Goal: Transaction & Acquisition: Book appointment/travel/reservation

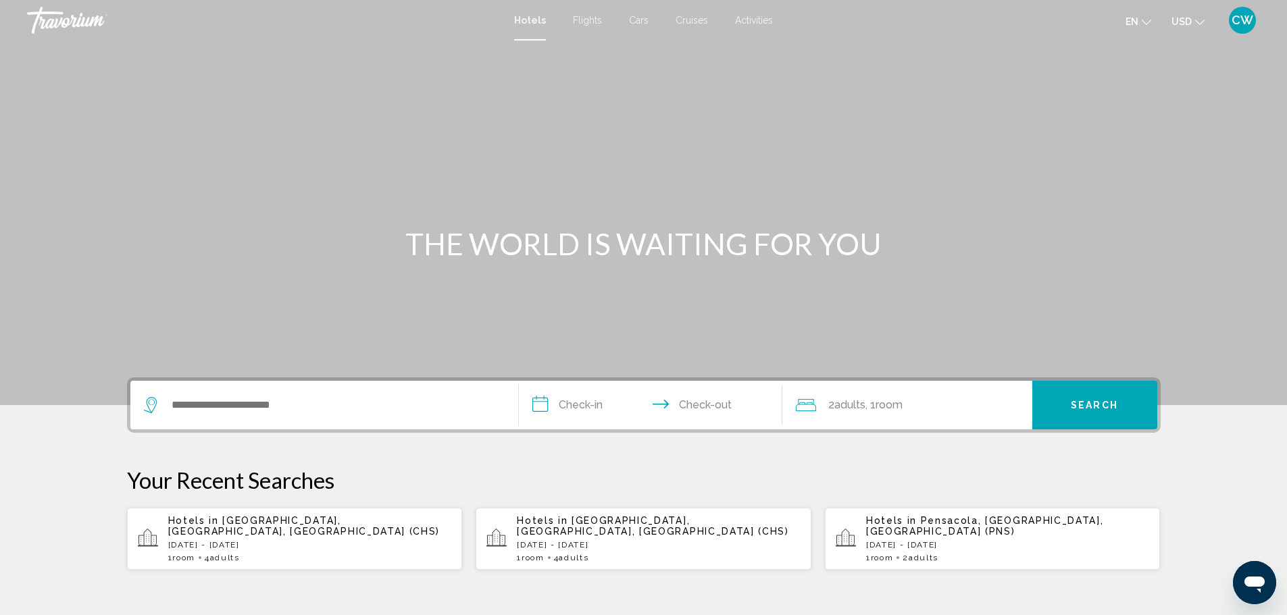
click at [316, 540] on p "[DATE] - [DATE]" at bounding box center [310, 544] width 284 height 9
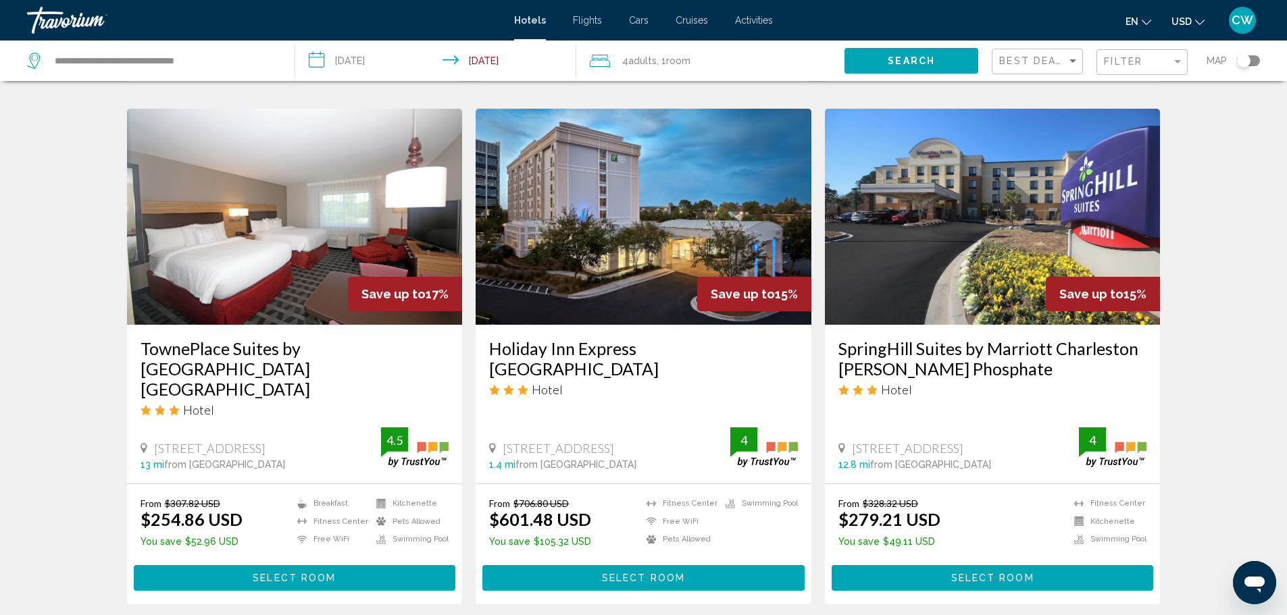
scroll to position [540, 0]
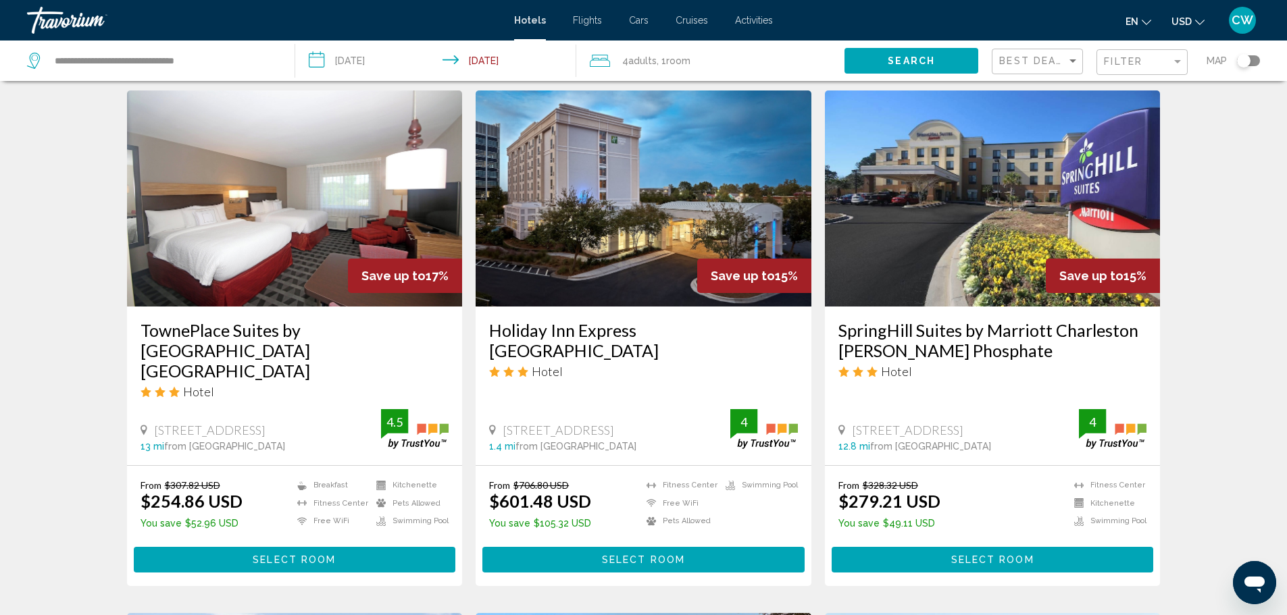
click at [276, 555] on span "Select Room" at bounding box center [294, 560] width 83 height 11
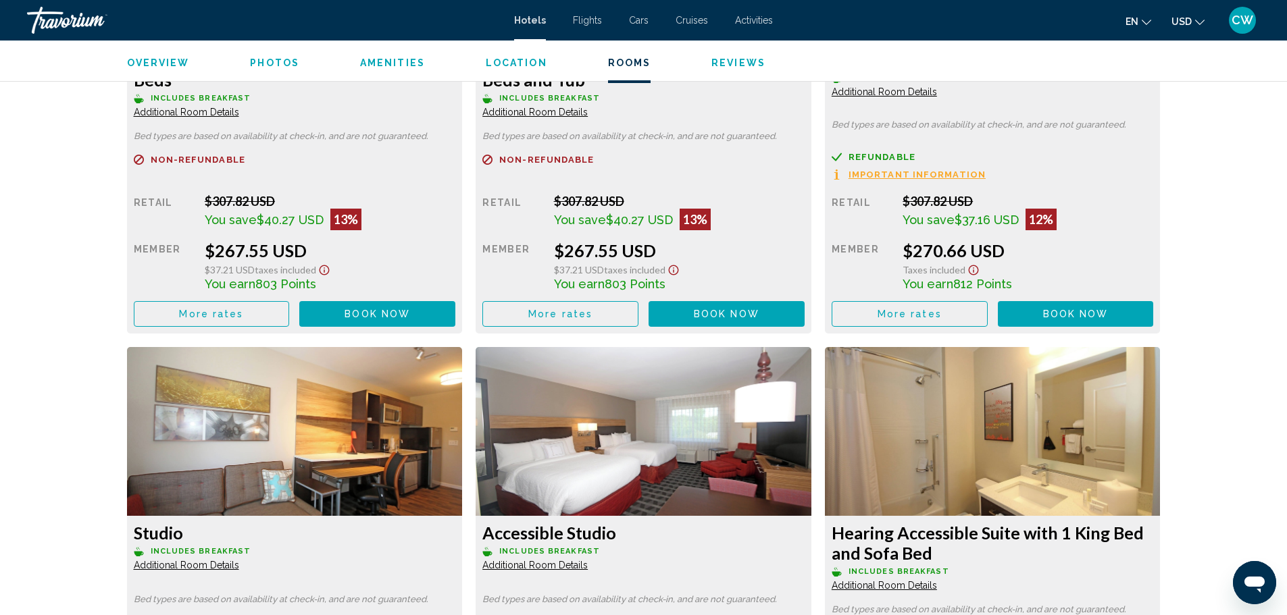
scroll to position [2500, 0]
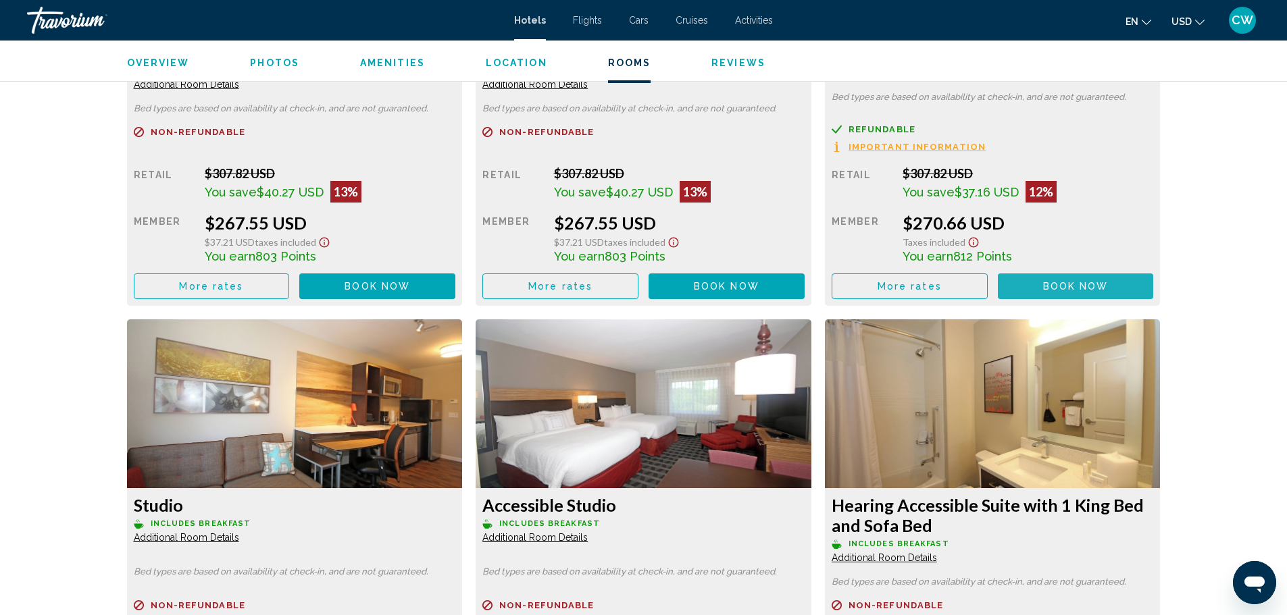
click at [1059, 288] on span "Book now" at bounding box center [1076, 287] width 66 height 11
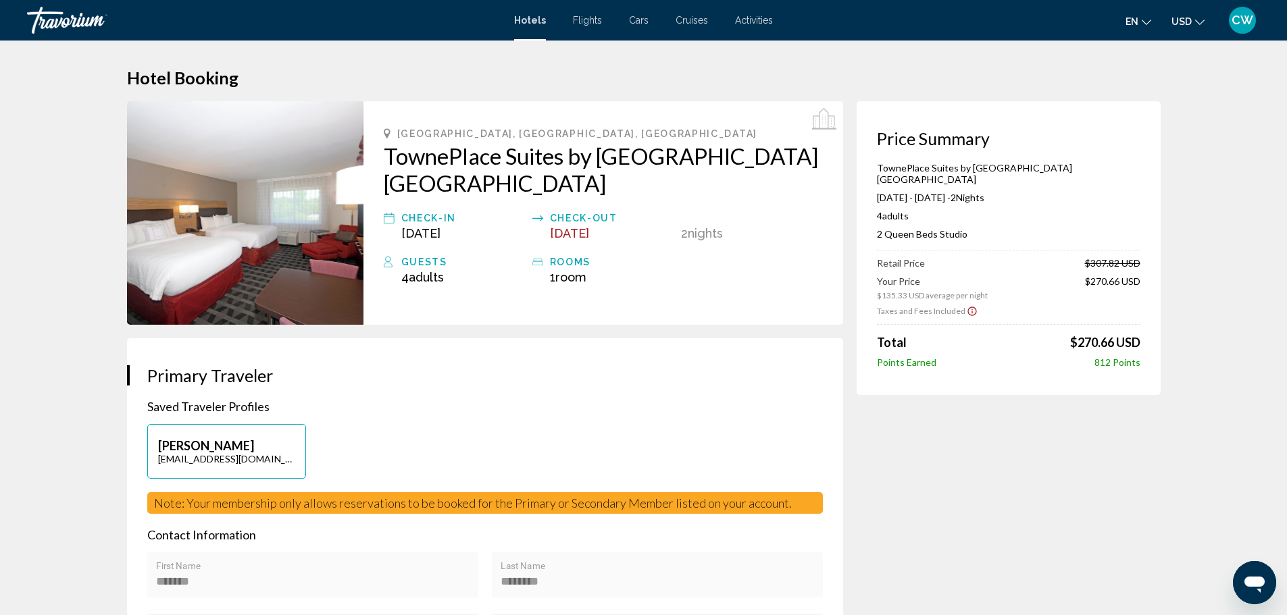
drag, startPoint x: 875, startPoint y: 168, endPoint x: 1144, endPoint y: 359, distance: 329.9
click at [1144, 359] on div "Price Summary TownePlace Suites by Marriott Charleston North Charleston Sep 19,…" at bounding box center [1009, 248] width 304 height 294
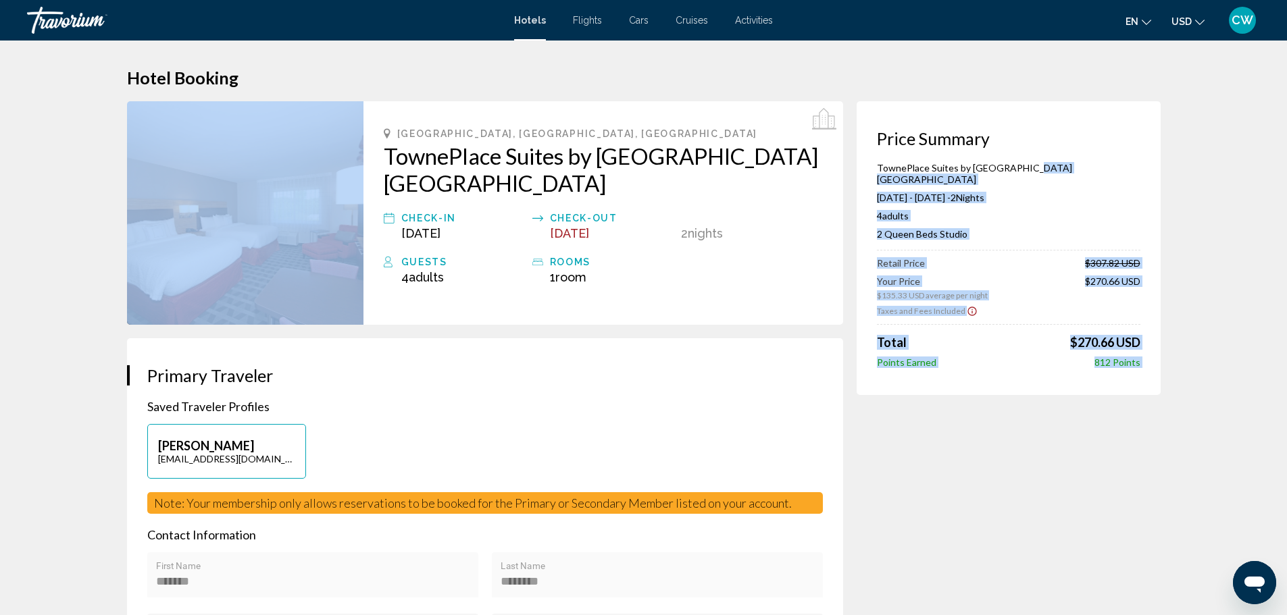
drag, startPoint x: 383, startPoint y: 124, endPoint x: 1020, endPoint y: 170, distance: 638.7
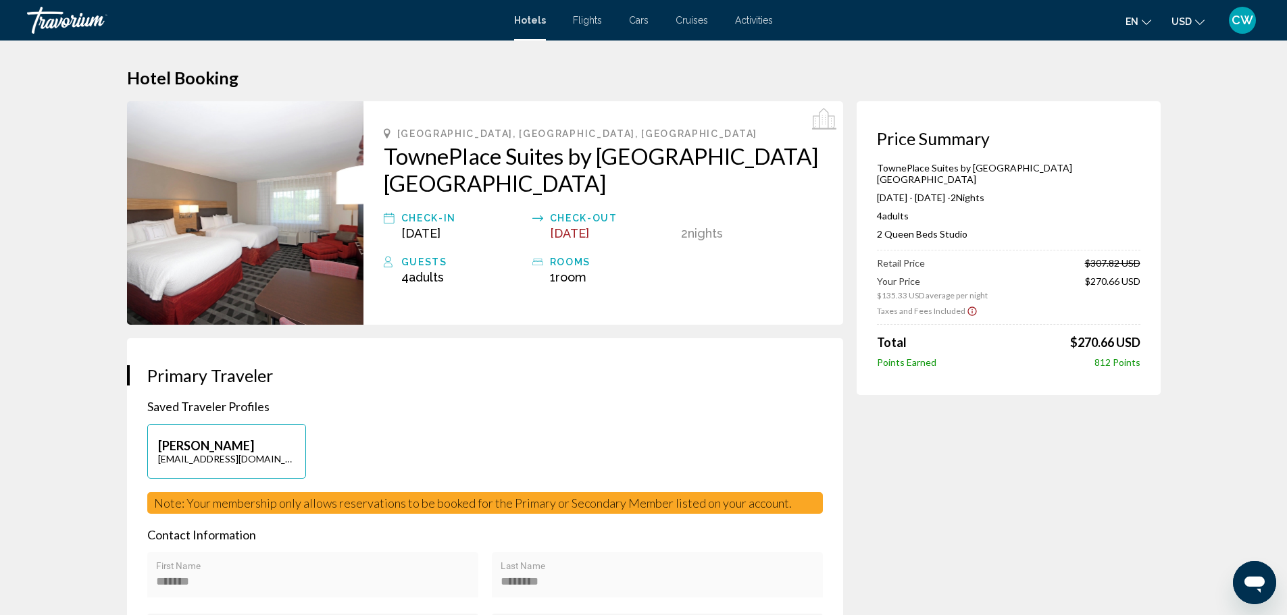
click at [587, 421] on div "**********" at bounding box center [485, 619] width 676 height 441
drag, startPoint x: 381, startPoint y: 153, endPoint x: 653, endPoint y: 232, distance: 283.7
click at [653, 232] on div "North Charleston, SC, United States TownePlace Suites by Marriott Charleston No…" at bounding box center [603, 213] width 480 height 224
copy div "TownePlace Suites by Marriott Charleston North Charleston Check-in Sep 19, 2025…"
drag, startPoint x: 1144, startPoint y: 274, endPoint x: 884, endPoint y: 238, distance: 262.6
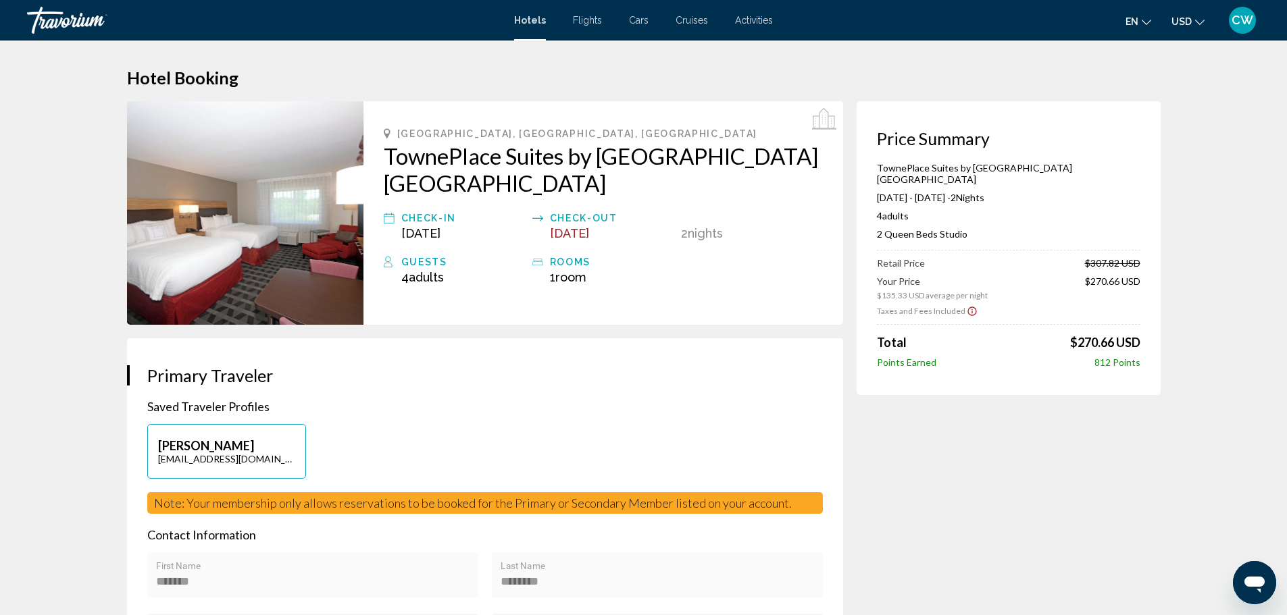
click at [884, 238] on div "Price Summary TownePlace Suites by Marriott Charleston North Charleston Sep 19,…" at bounding box center [1009, 248] width 304 height 294
copy div "Retail Price $307.82 USD Your Price $135.33 USD average per night $270.66 USD"
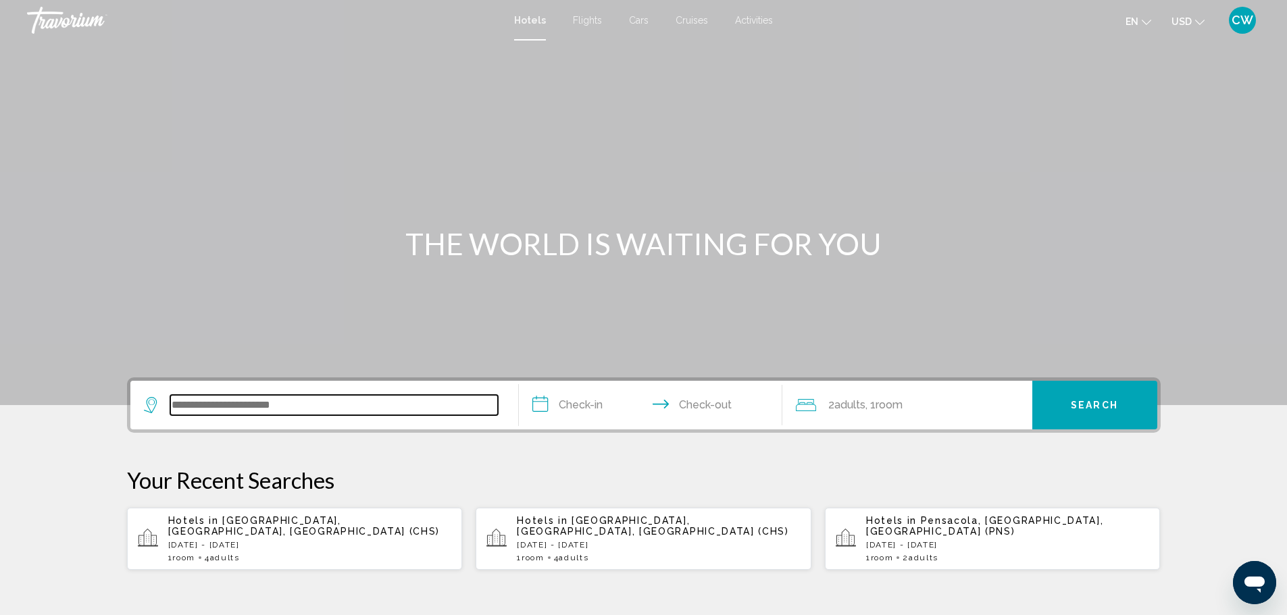
click at [259, 414] on input "Search widget" at bounding box center [334, 405] width 328 height 20
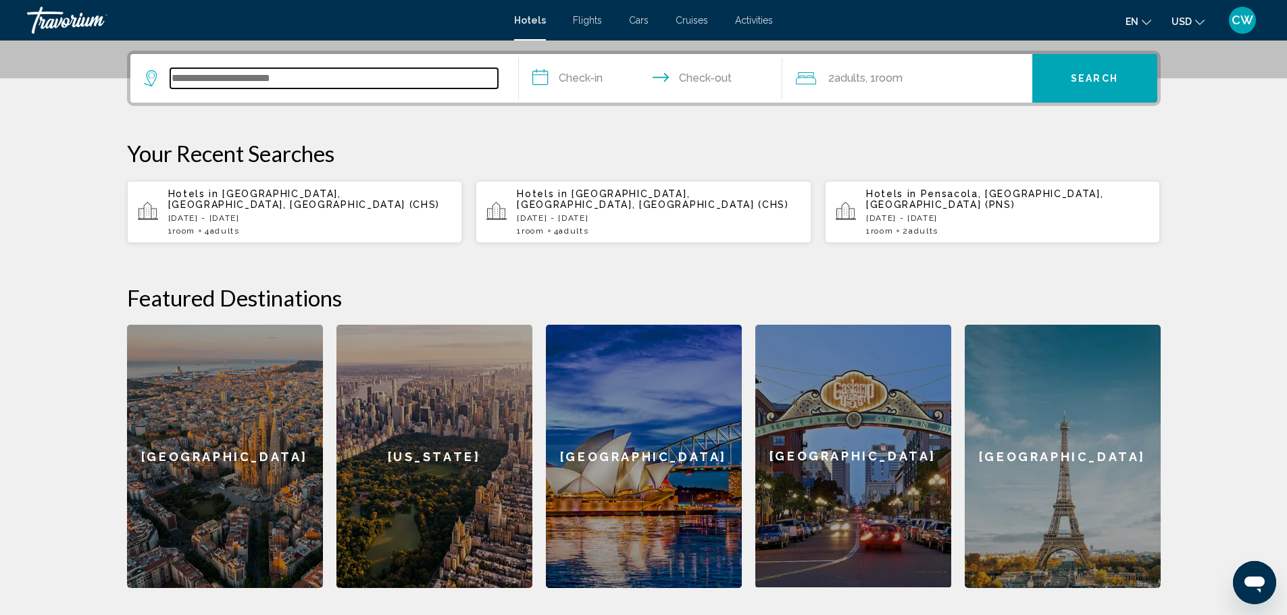
scroll to position [334, 0]
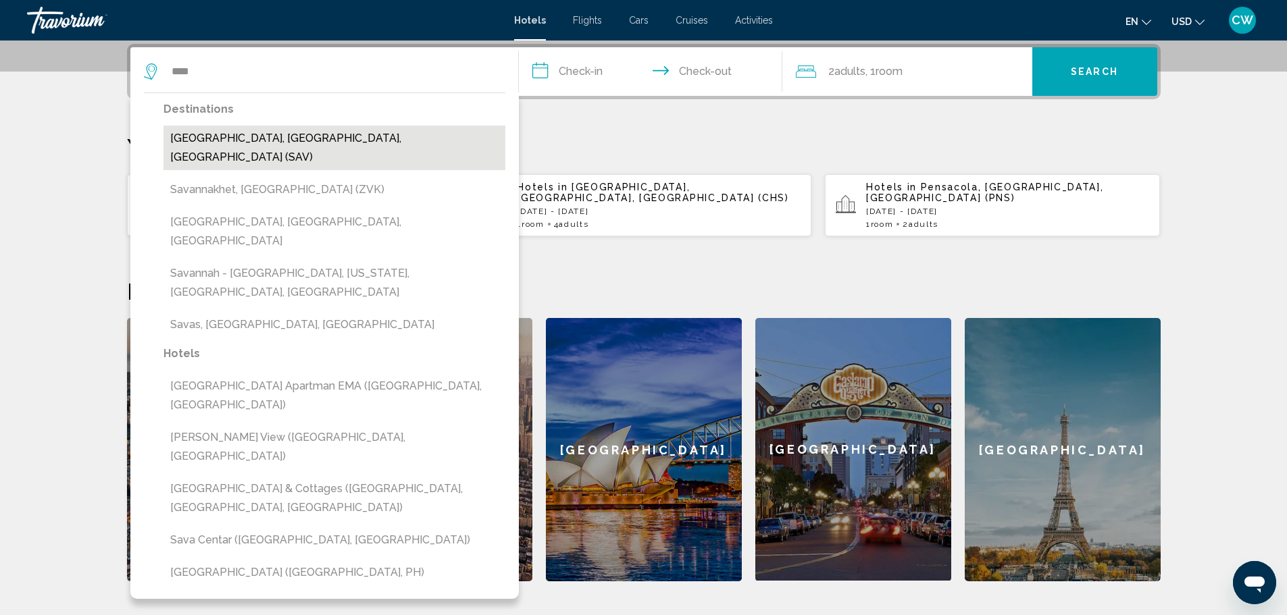
click at [338, 142] on button "[GEOGRAPHIC_DATA], [GEOGRAPHIC_DATA], [GEOGRAPHIC_DATA] (SAV)" at bounding box center [334, 148] width 342 height 45
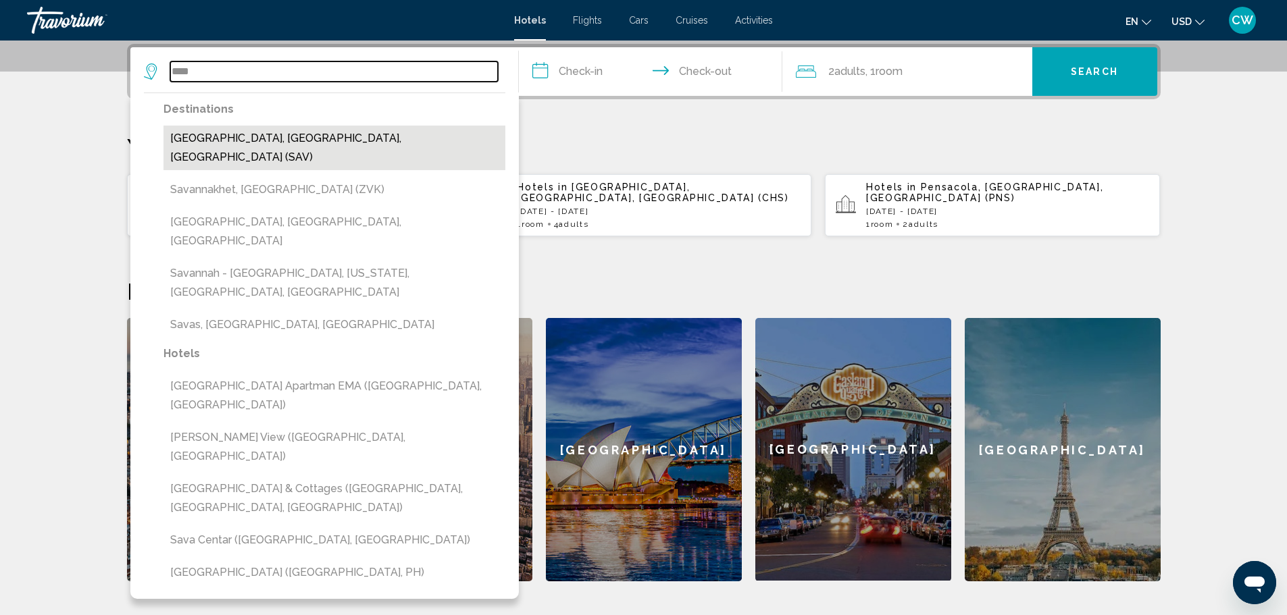
type input "**********"
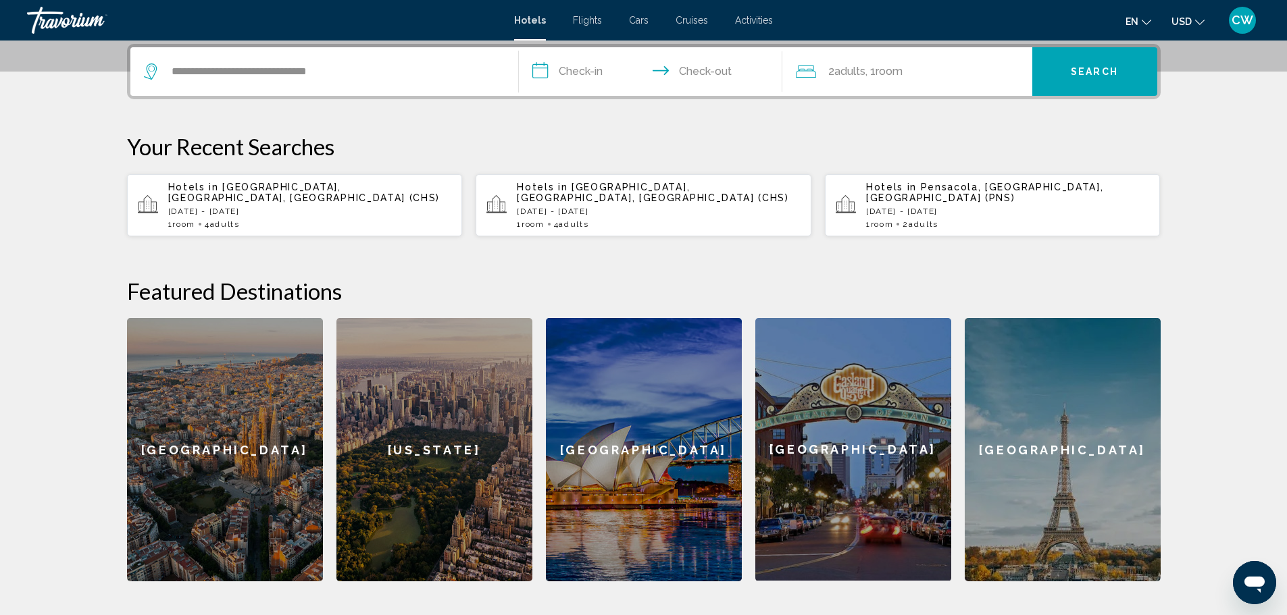
click at [582, 77] on input "**********" at bounding box center [653, 73] width 269 height 53
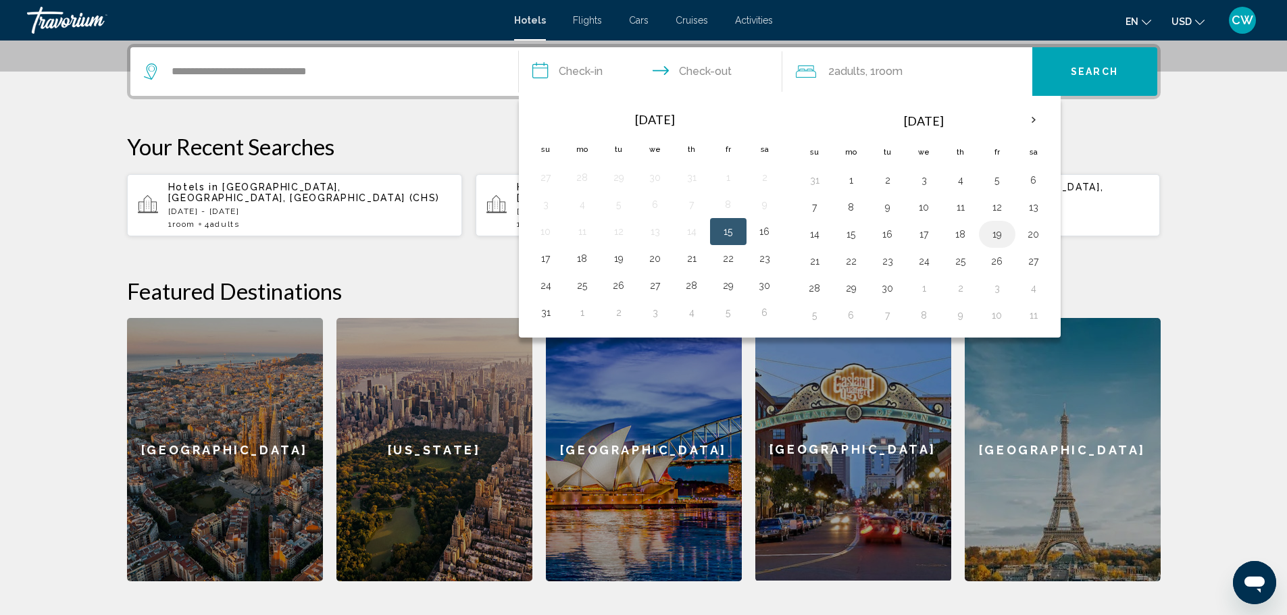
click at [998, 231] on button "19" at bounding box center [997, 234] width 22 height 19
click at [814, 261] on button "21" at bounding box center [815, 261] width 22 height 19
type input "**********"
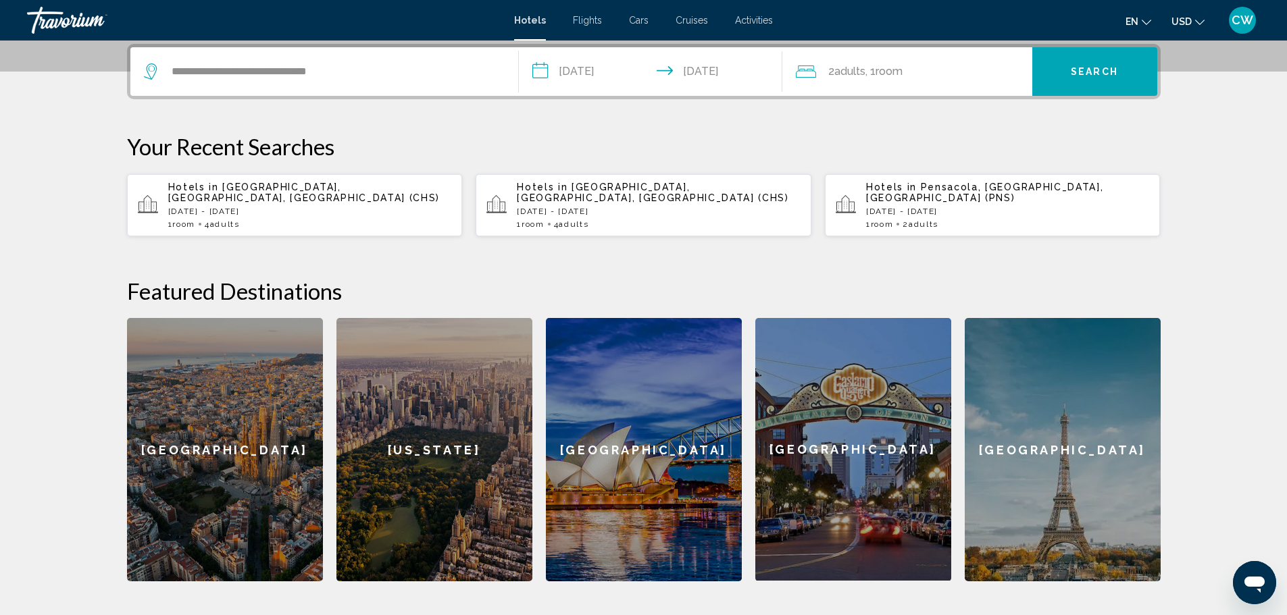
click at [849, 71] on span "Adults" at bounding box center [849, 71] width 31 height 13
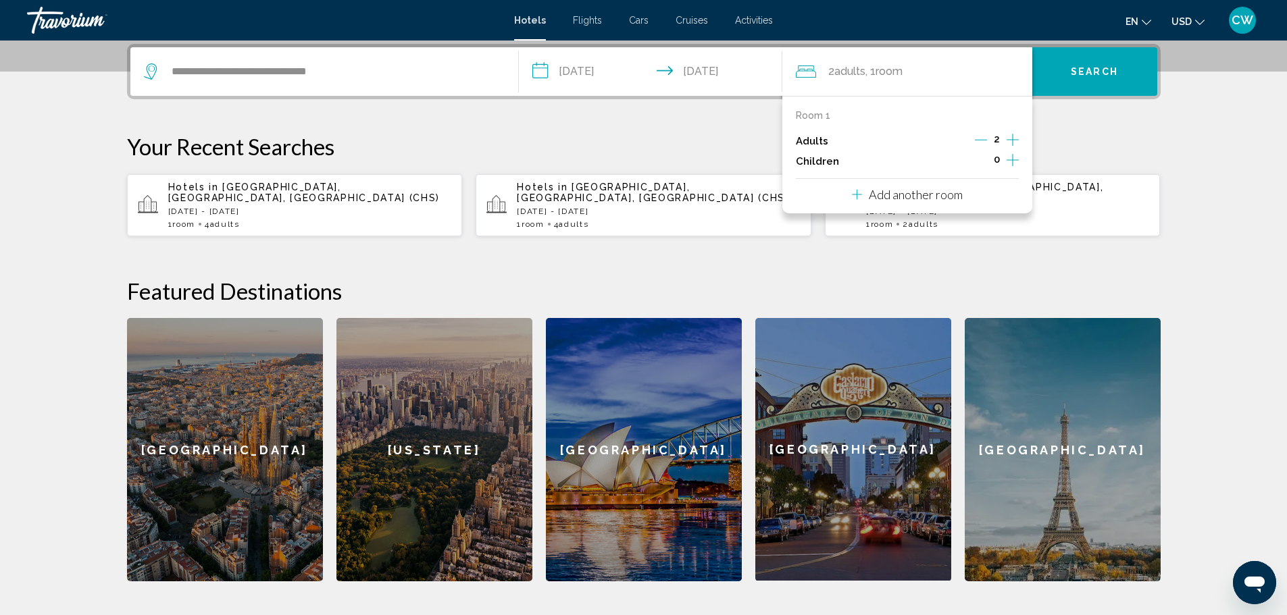
click at [1010, 138] on icon "Increment adults" at bounding box center [1013, 140] width 12 height 16
click at [1075, 82] on button "Search" at bounding box center [1094, 71] width 125 height 49
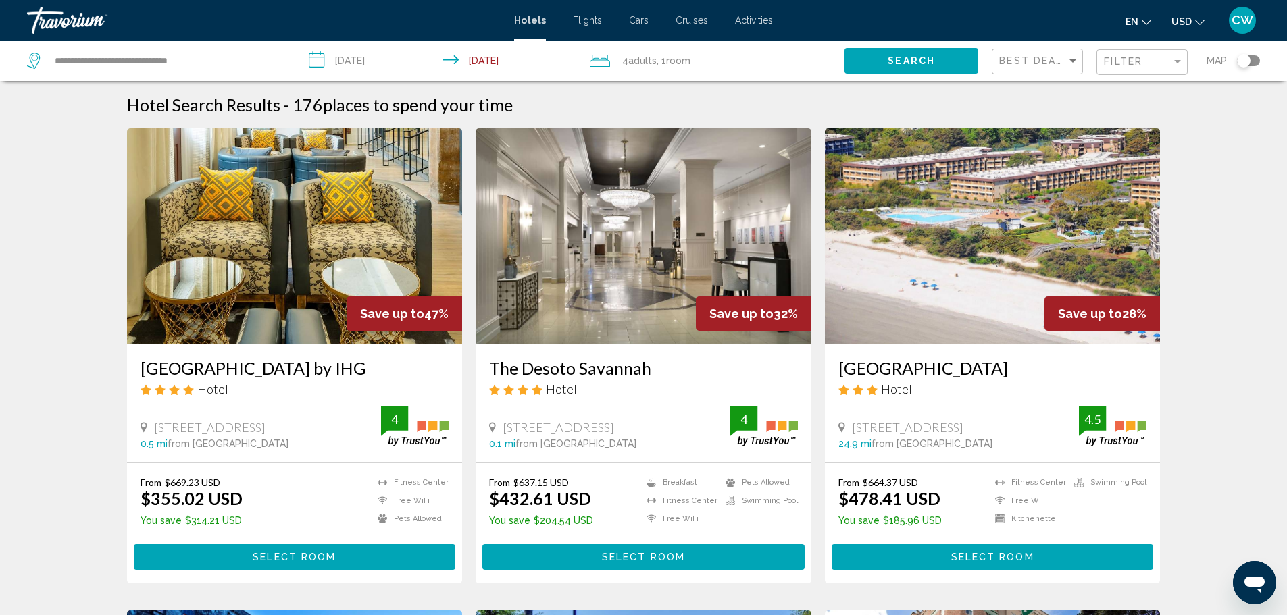
click at [1132, 70] on div "Filter" at bounding box center [1144, 62] width 80 height 25
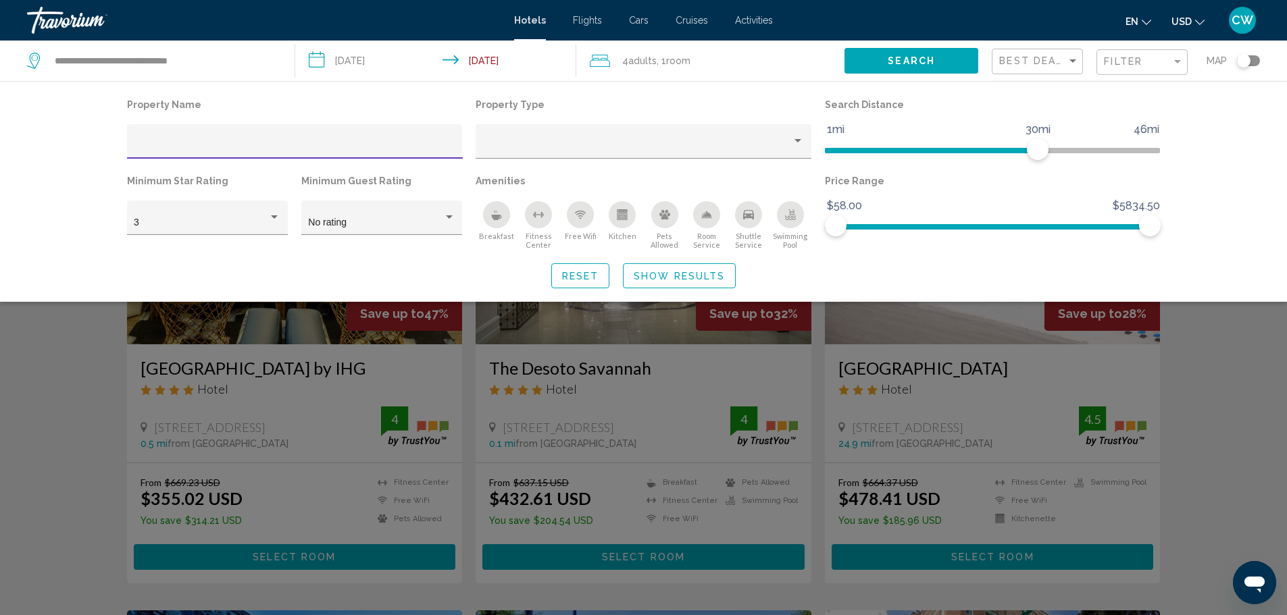
click at [626, 219] on icon "Kitchen" at bounding box center [622, 217] width 7 height 4
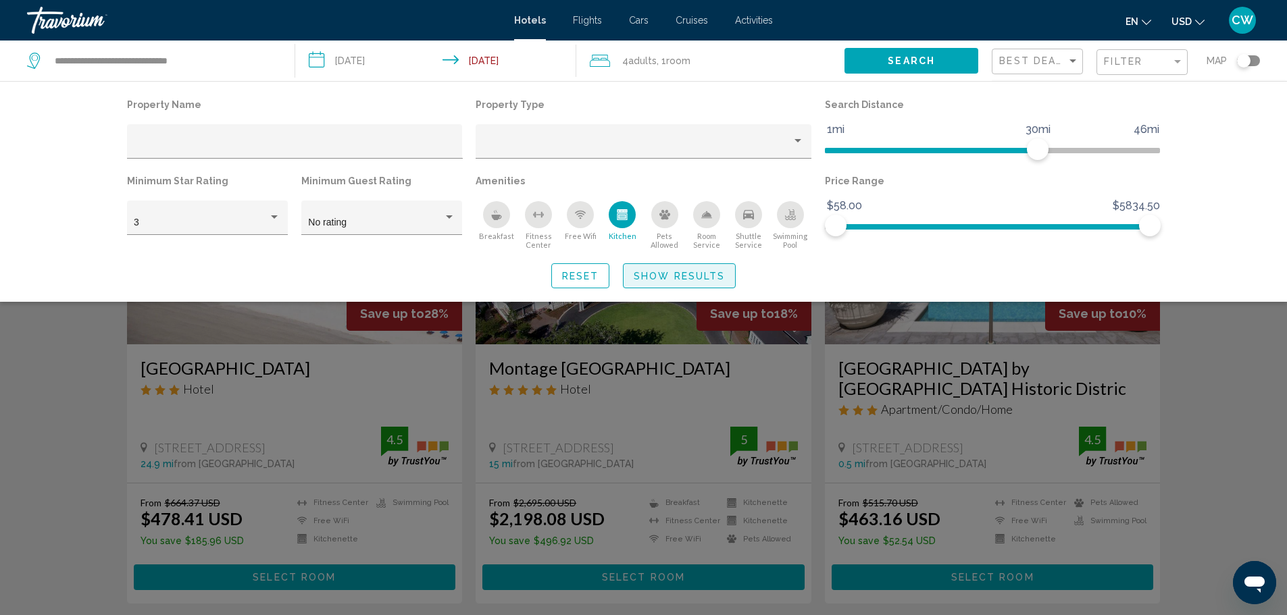
click at [659, 282] on button "Show Results" at bounding box center [679, 275] width 113 height 25
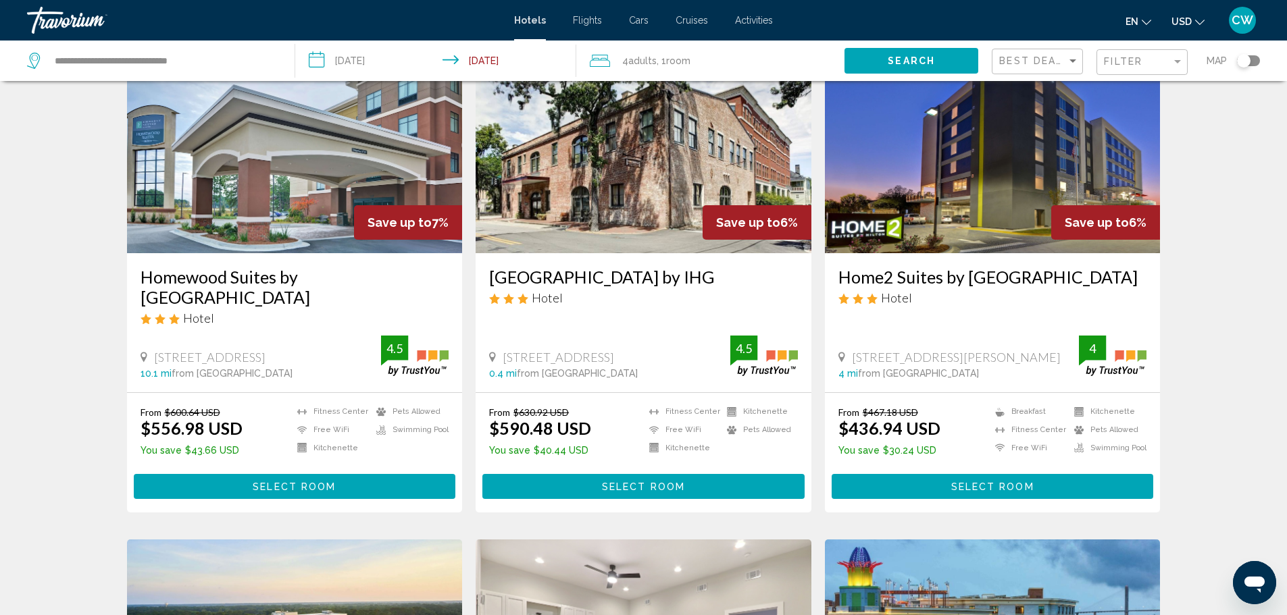
scroll to position [1081, 0]
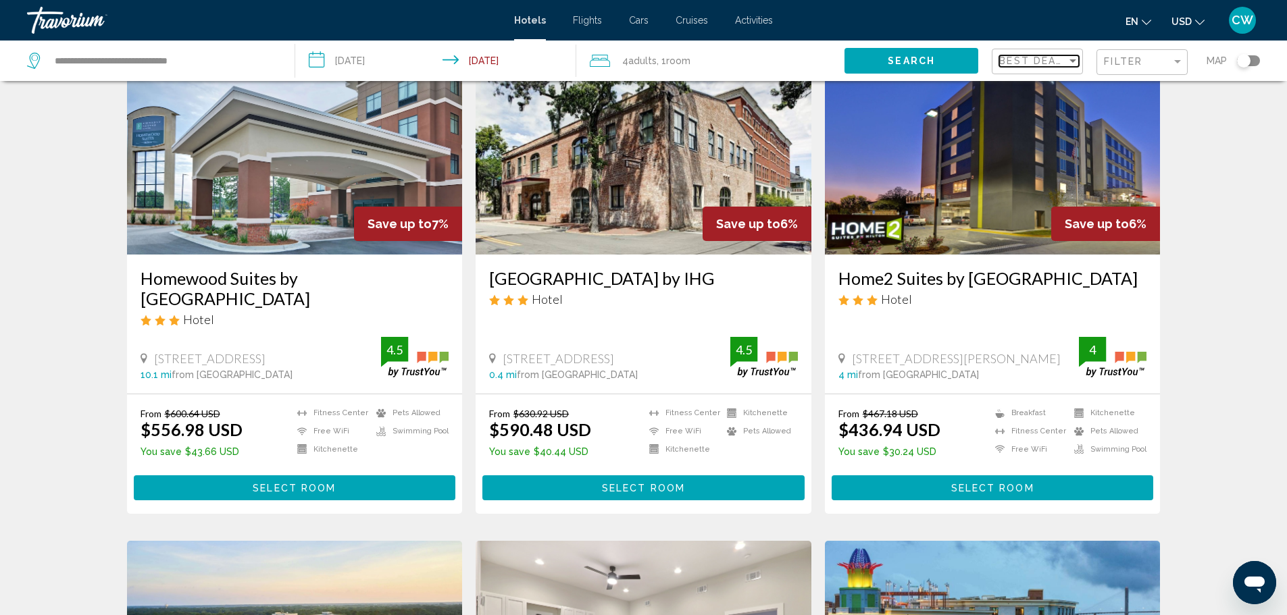
click at [1075, 64] on div "Sort by" at bounding box center [1073, 60] width 12 height 11
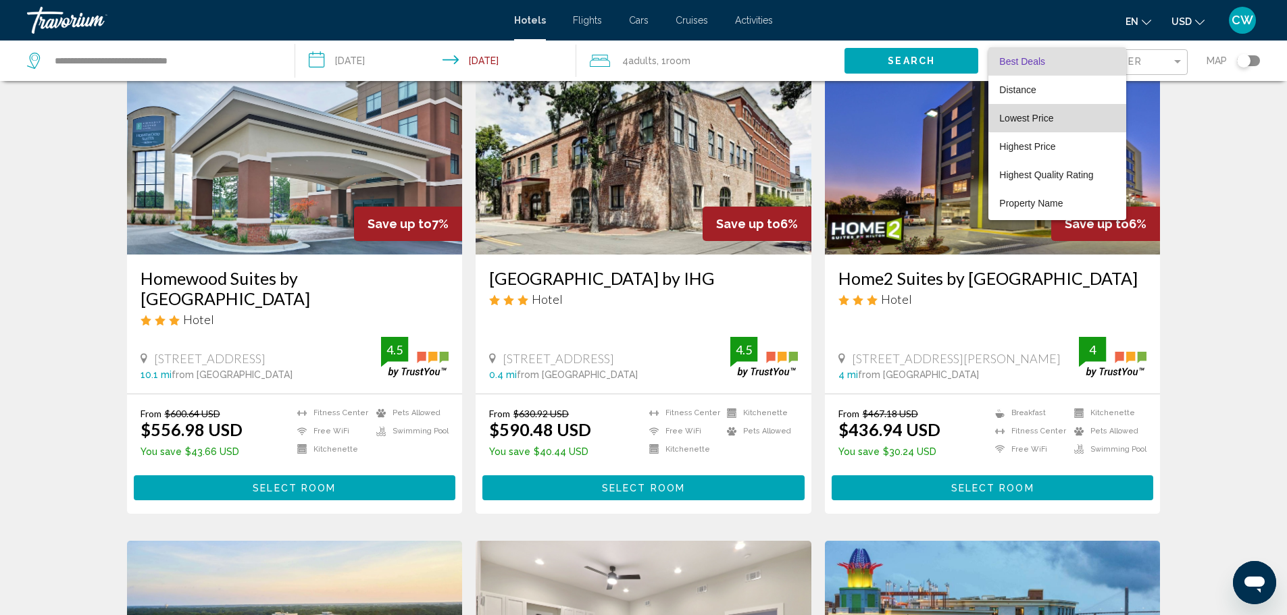
click at [1060, 117] on span "Lowest Price" at bounding box center [1057, 118] width 116 height 28
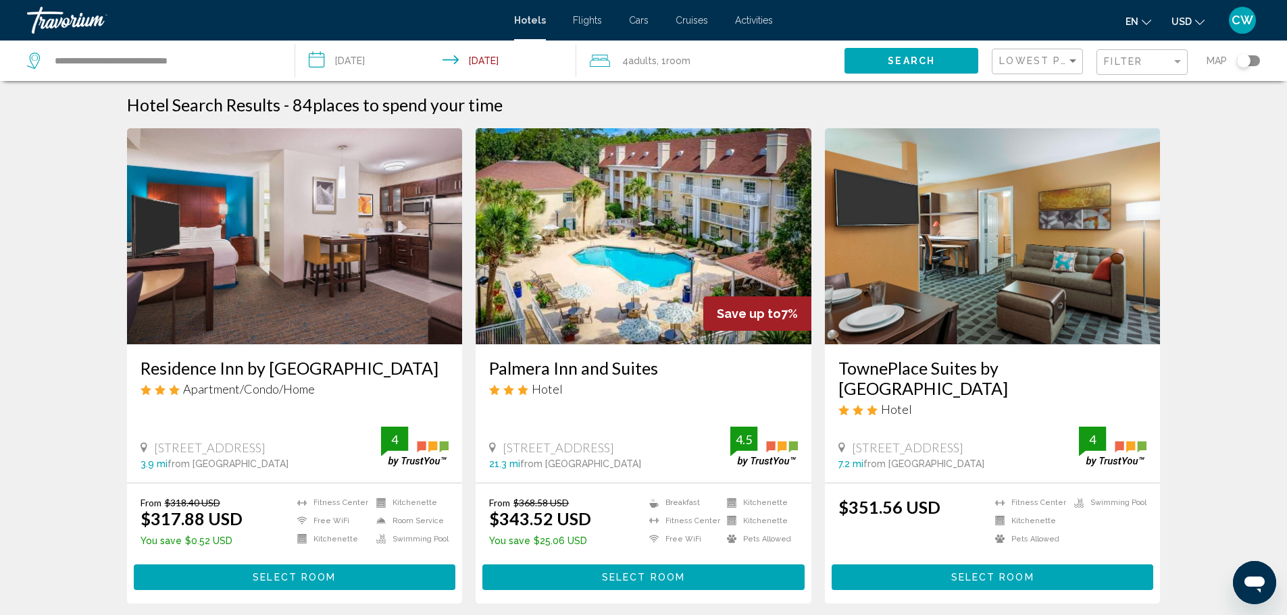
click at [296, 282] on img "Main content" at bounding box center [295, 236] width 336 height 216
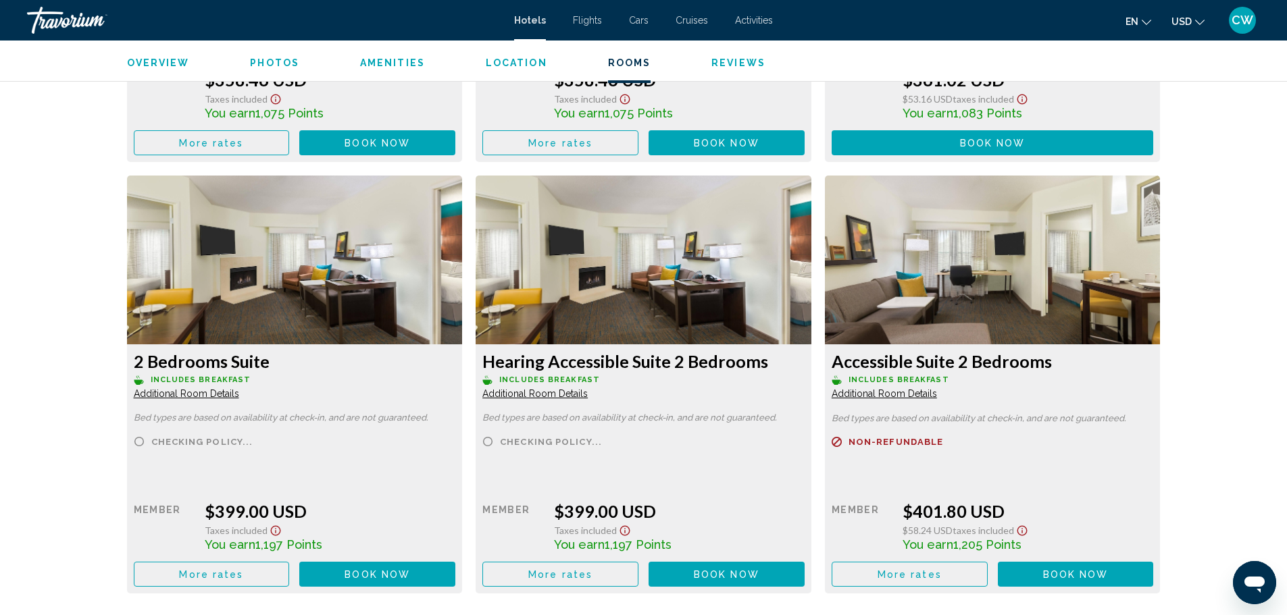
scroll to position [3108, 0]
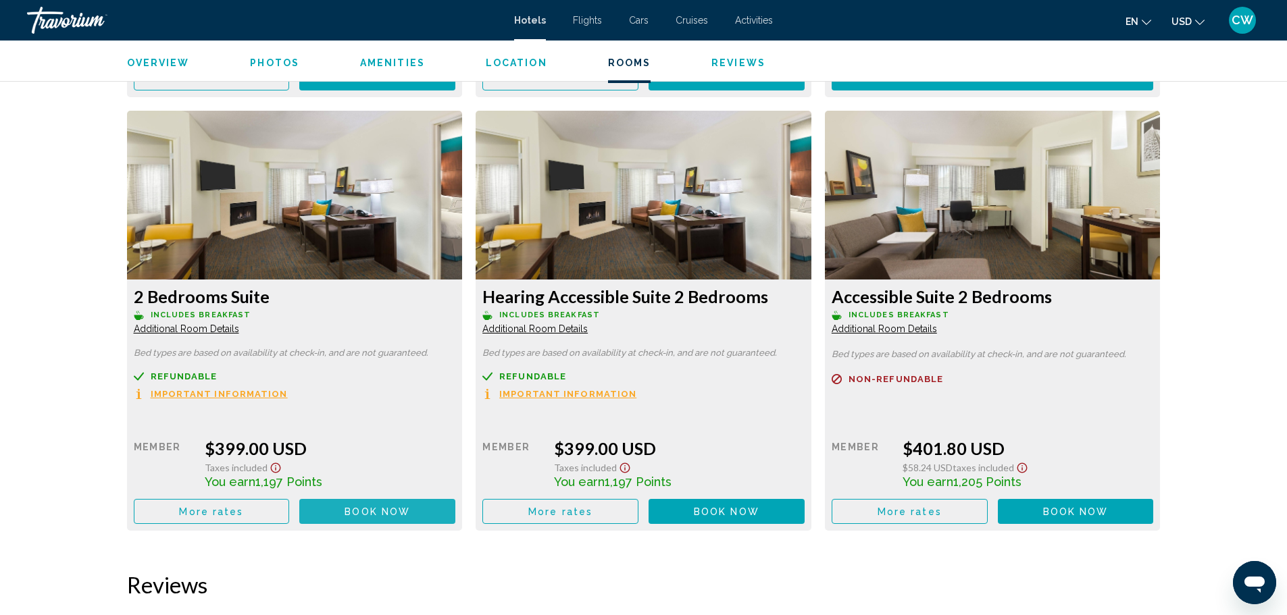
click at [341, 513] on button "Book now No longer available" at bounding box center [377, 511] width 156 height 25
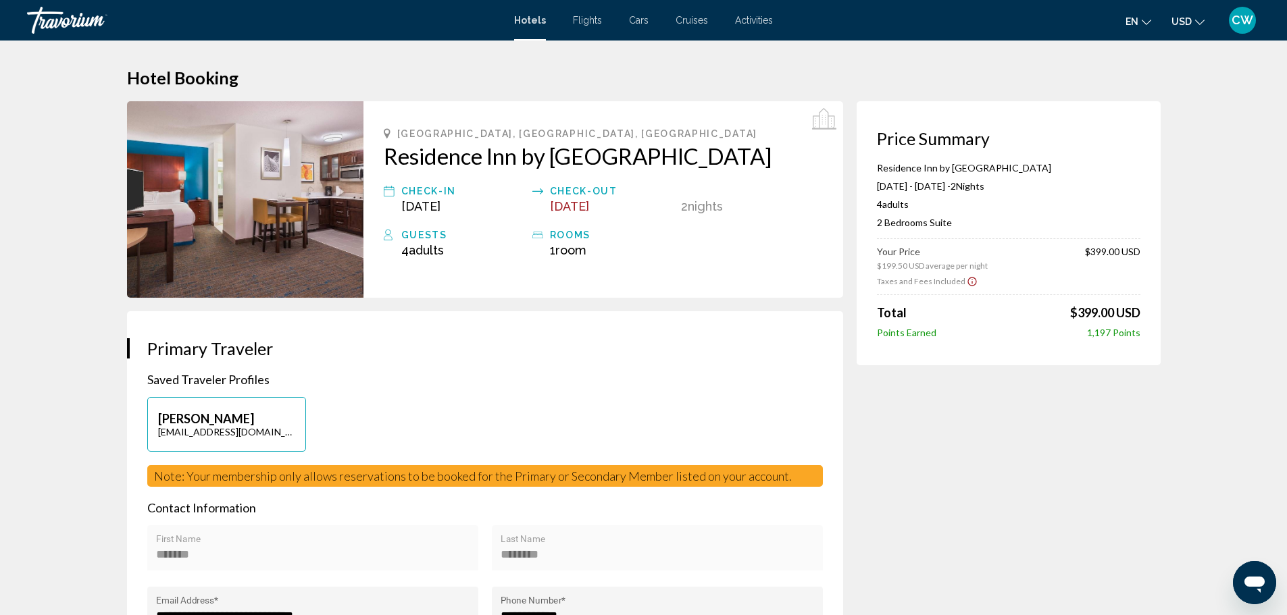
drag, startPoint x: 422, startPoint y: 153, endPoint x: 686, endPoint y: 188, distance: 266.4
click at [686, 170] on h2 "Residence Inn by [GEOGRAPHIC_DATA]" at bounding box center [603, 156] width 439 height 27
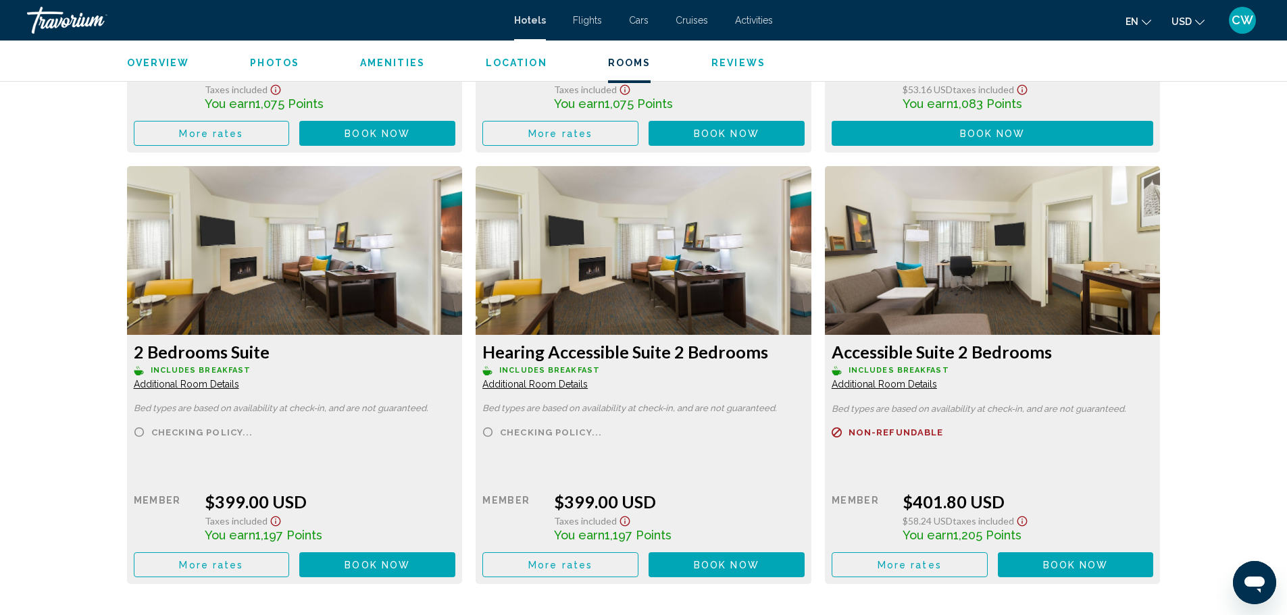
scroll to position [3176, 0]
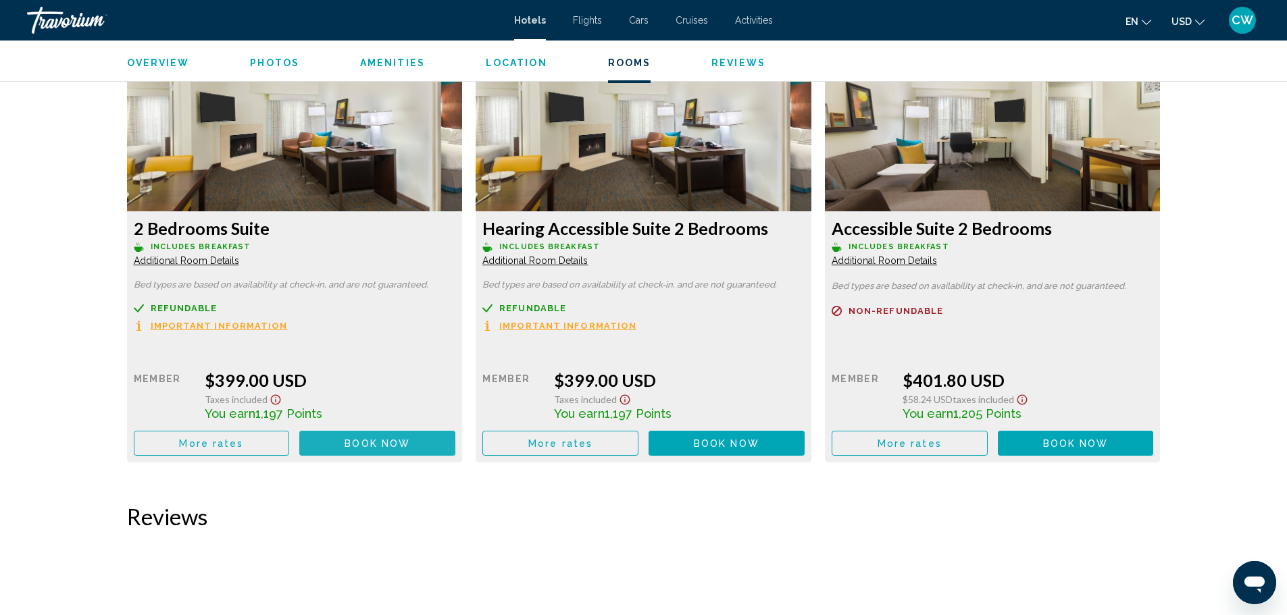
click at [332, 443] on button "Book now No longer available" at bounding box center [377, 443] width 156 height 25
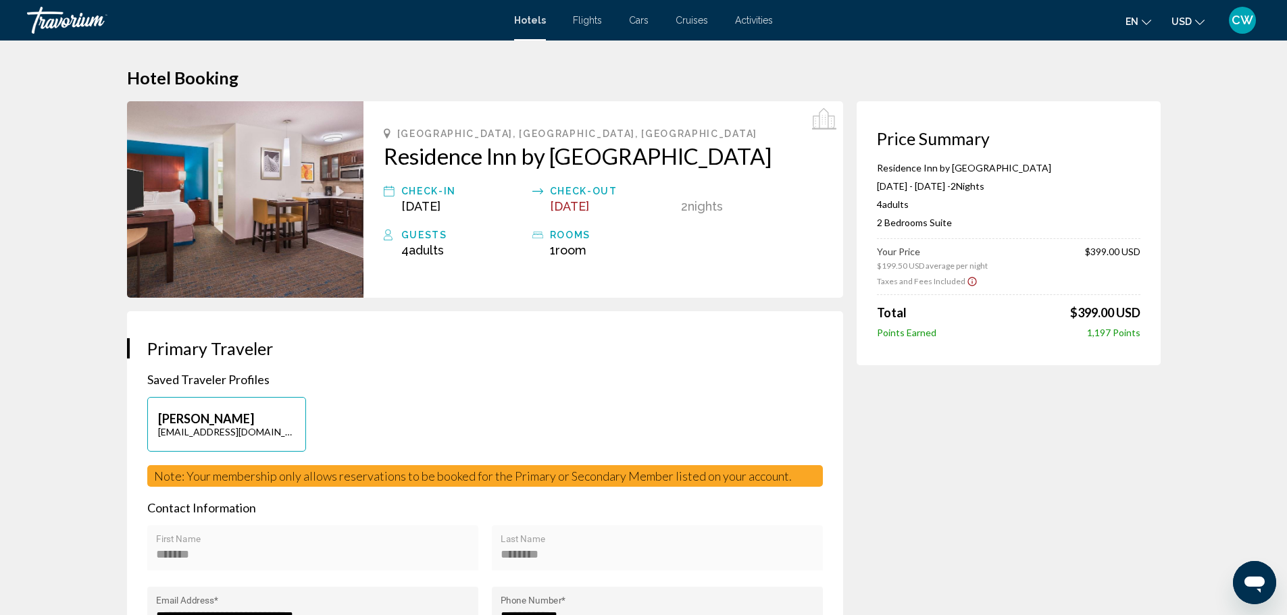
drag, startPoint x: 374, startPoint y: 156, endPoint x: 490, endPoint y: 185, distance: 119.1
click at [490, 185] on div "[GEOGRAPHIC_DATA], [GEOGRAPHIC_DATA], [DEMOGRAPHIC_DATA][GEOGRAPHIC_DATA] by [G…" at bounding box center [603, 199] width 480 height 197
copy h2 "Residence Inn by [GEOGRAPHIC_DATA]"
drag, startPoint x: 879, startPoint y: 170, endPoint x: 1140, endPoint y: 251, distance: 273.1
click at [1140, 251] on div "Residence Inn by [GEOGRAPHIC_DATA] [DATE] - [DATE] - 2 Night Nights 4 Adult Adu…" at bounding box center [1008, 250] width 263 height 176
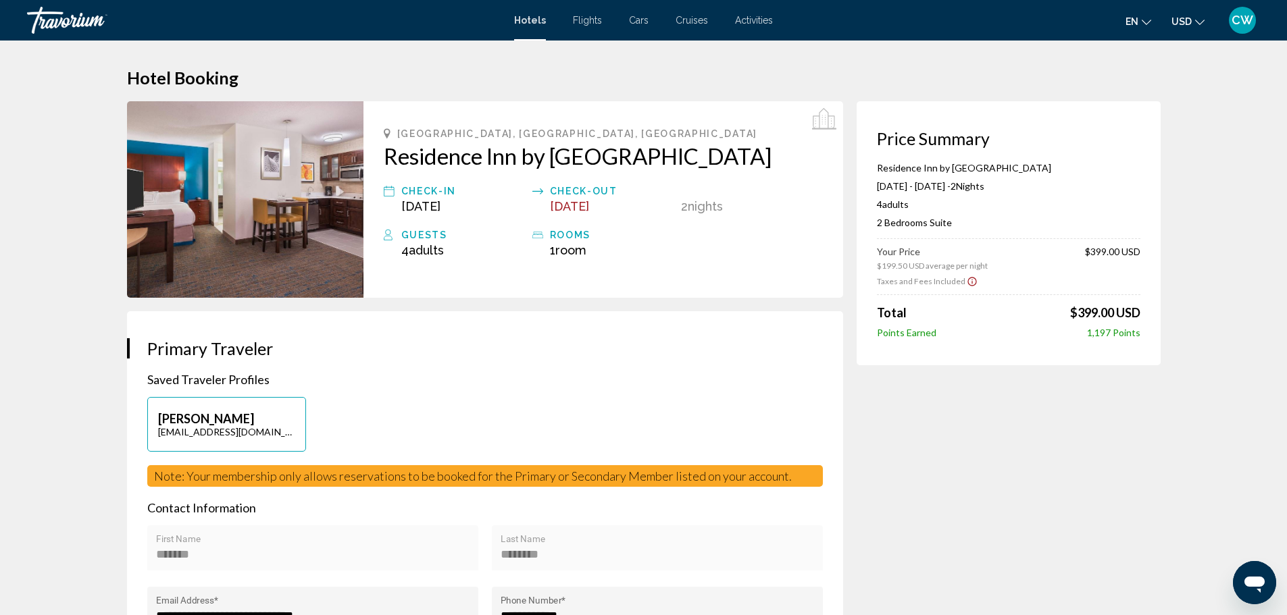
copy div "Residence Inn by [GEOGRAPHIC_DATA] [DATE] - [DATE] - 2 Night Nights 4 Adult Adu…"
